Goal: Information Seeking & Learning: Learn about a topic

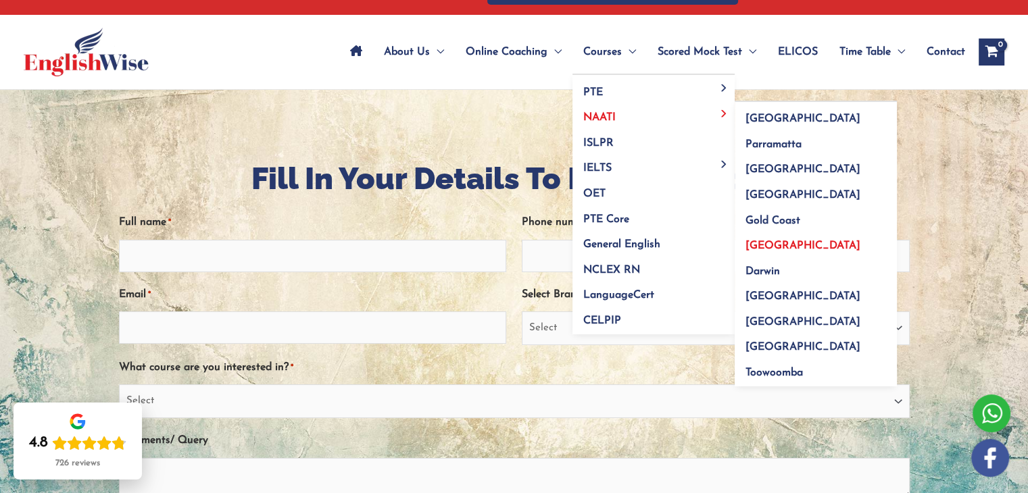
scroll to position [46, 0]
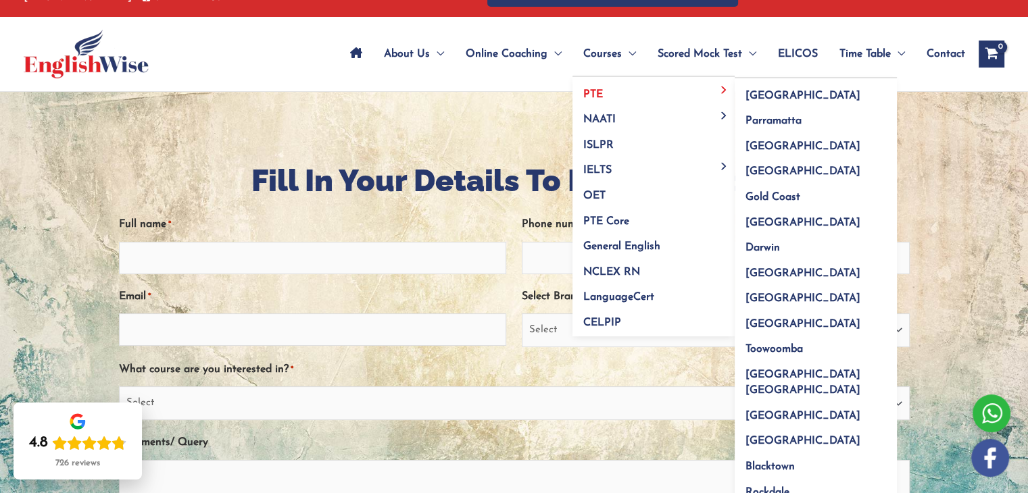
click at [588, 93] on span "PTE" at bounding box center [593, 94] width 20 height 11
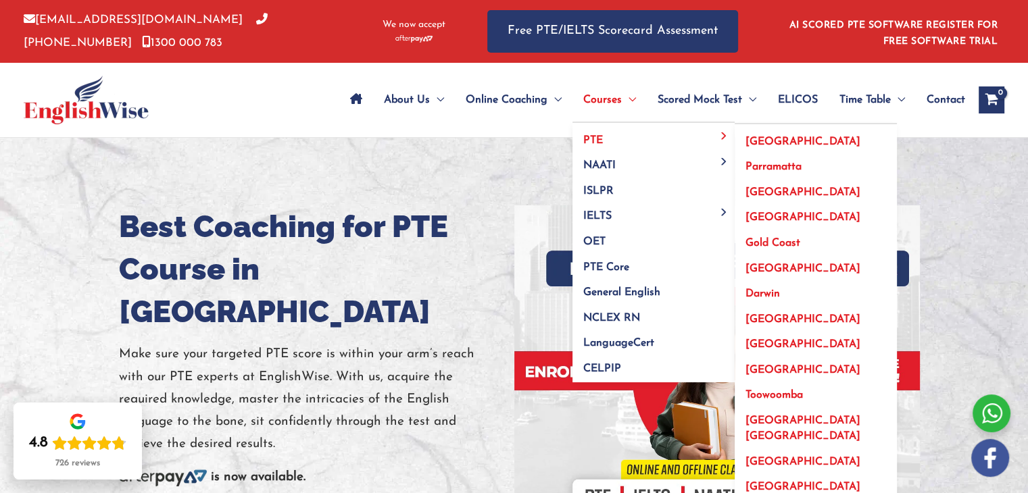
click at [590, 139] on span "PTE" at bounding box center [593, 140] width 20 height 11
click at [777, 417] on span "[GEOGRAPHIC_DATA] [GEOGRAPHIC_DATA]" at bounding box center [802, 429] width 115 height 26
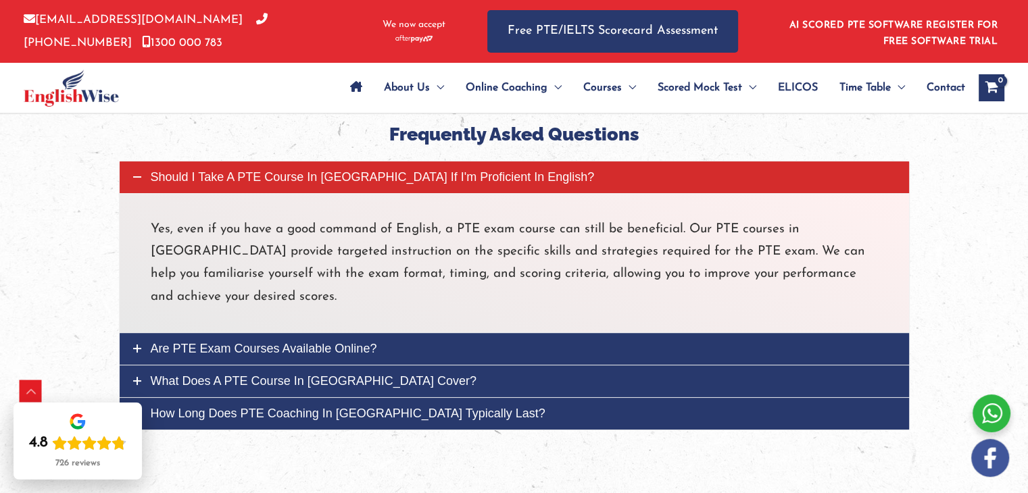
scroll to position [5235, 0]
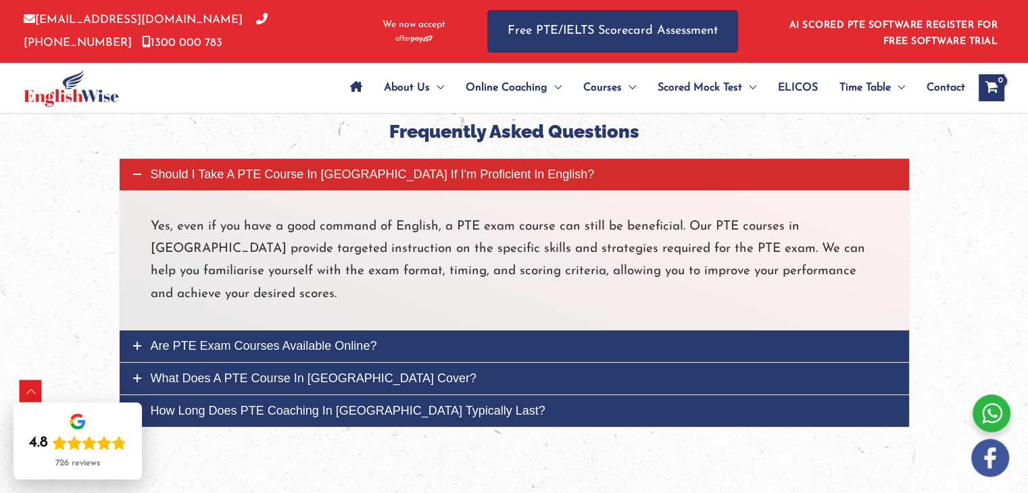
click at [451, 395] on link "How long does PTE coaching in Auckland typically last?" at bounding box center [514, 411] width 789 height 32
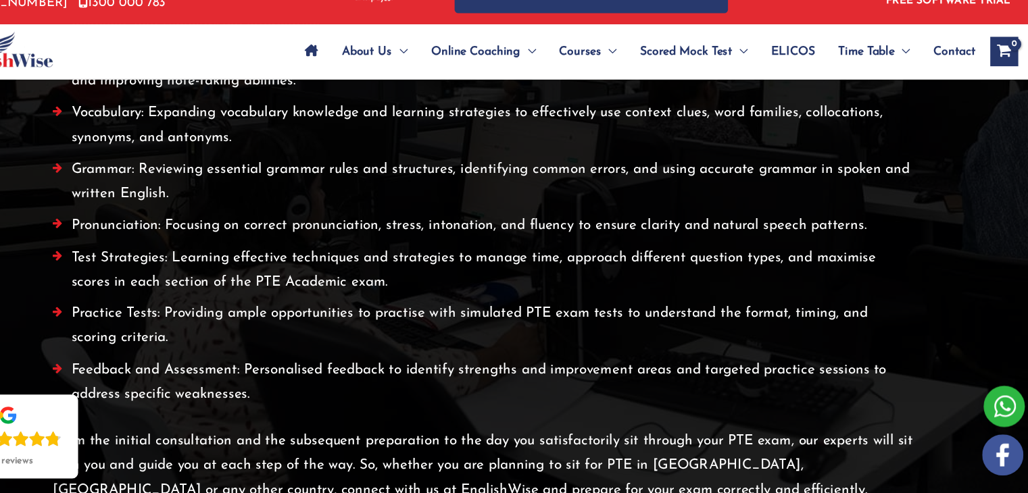
scroll to position [3364, 0]
